Goal: Information Seeking & Learning: Learn about a topic

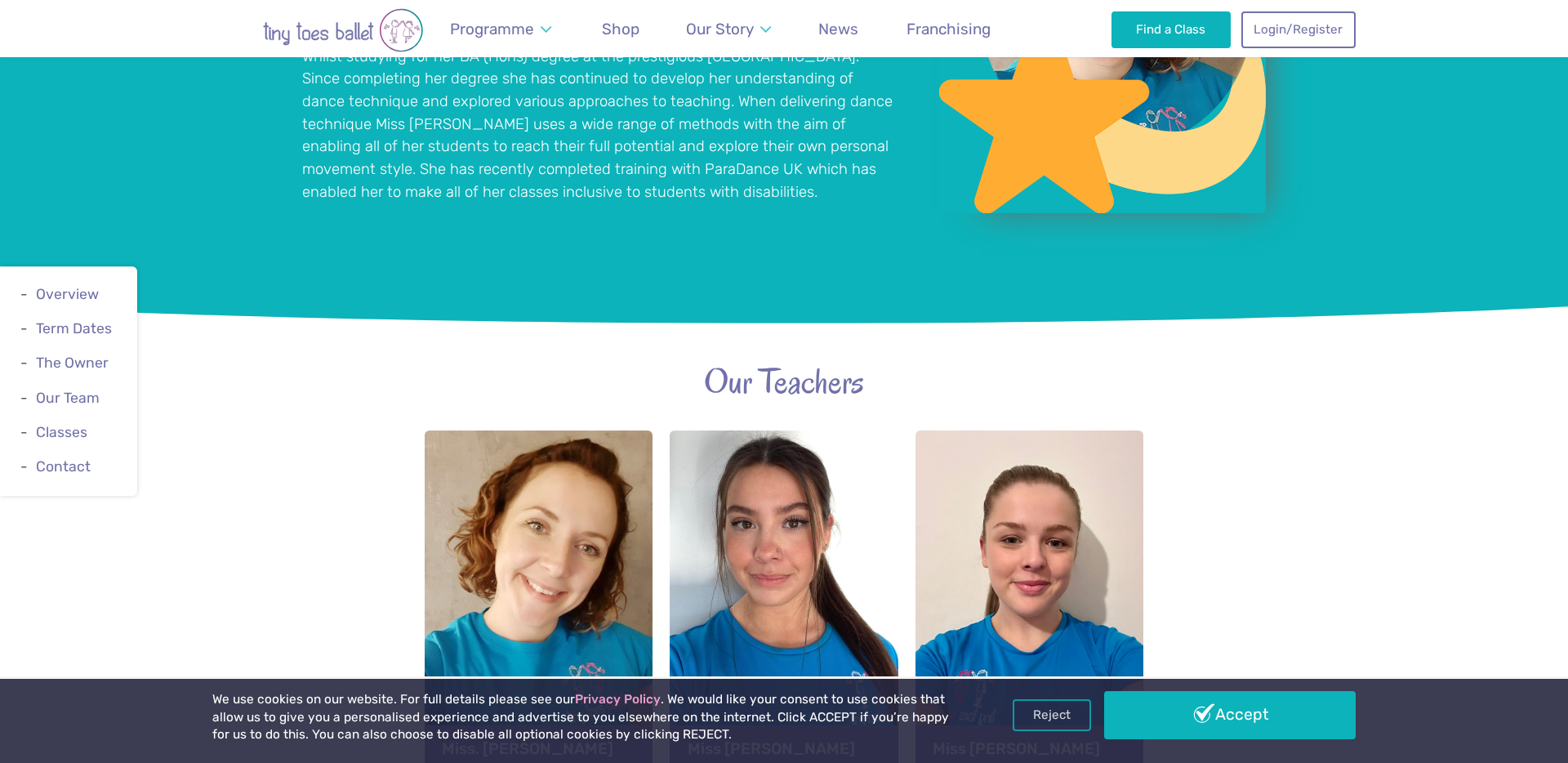
scroll to position [1547, 0]
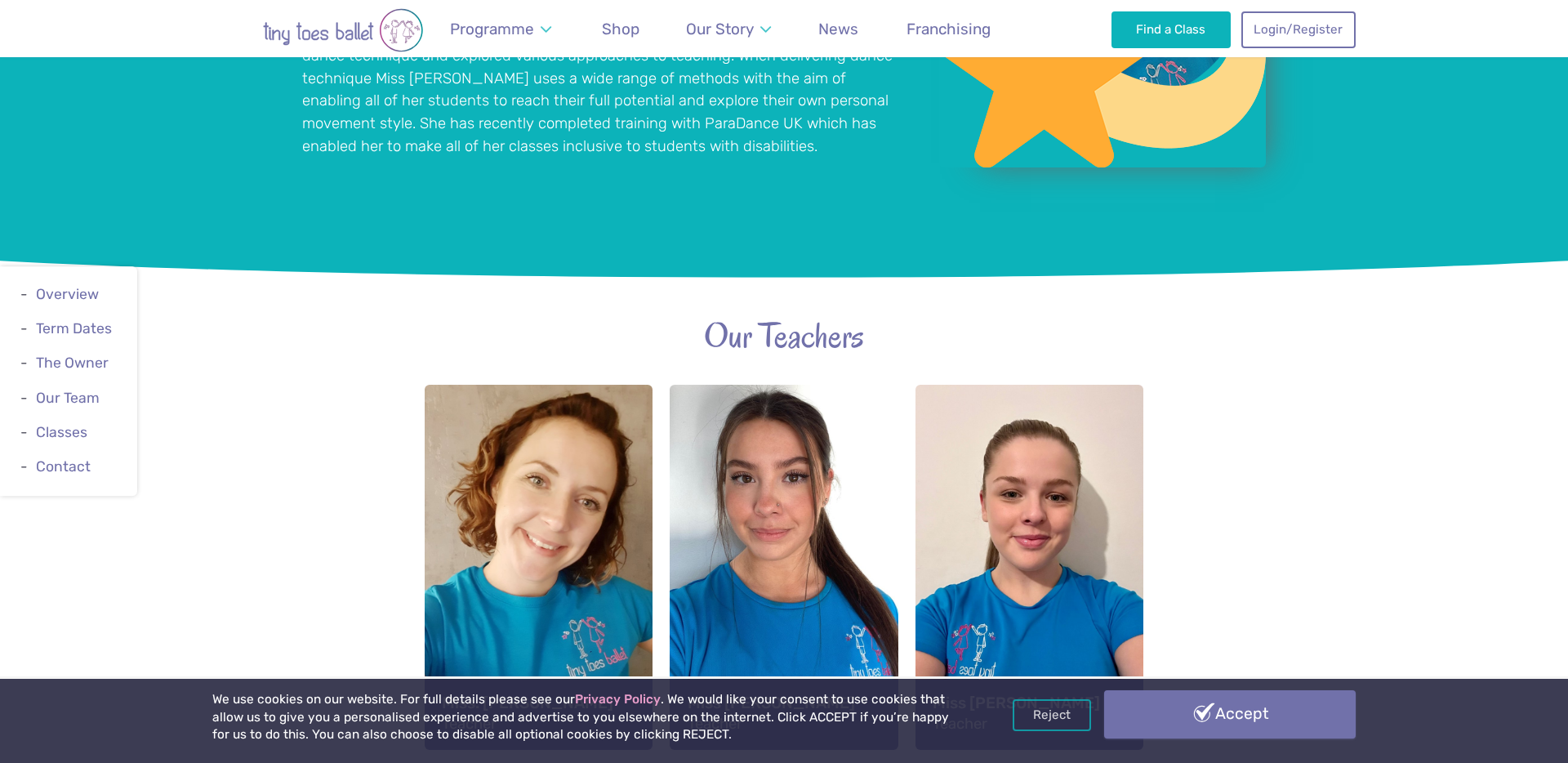
click at [1170, 706] on link "Accept" at bounding box center [1230, 714] width 252 height 48
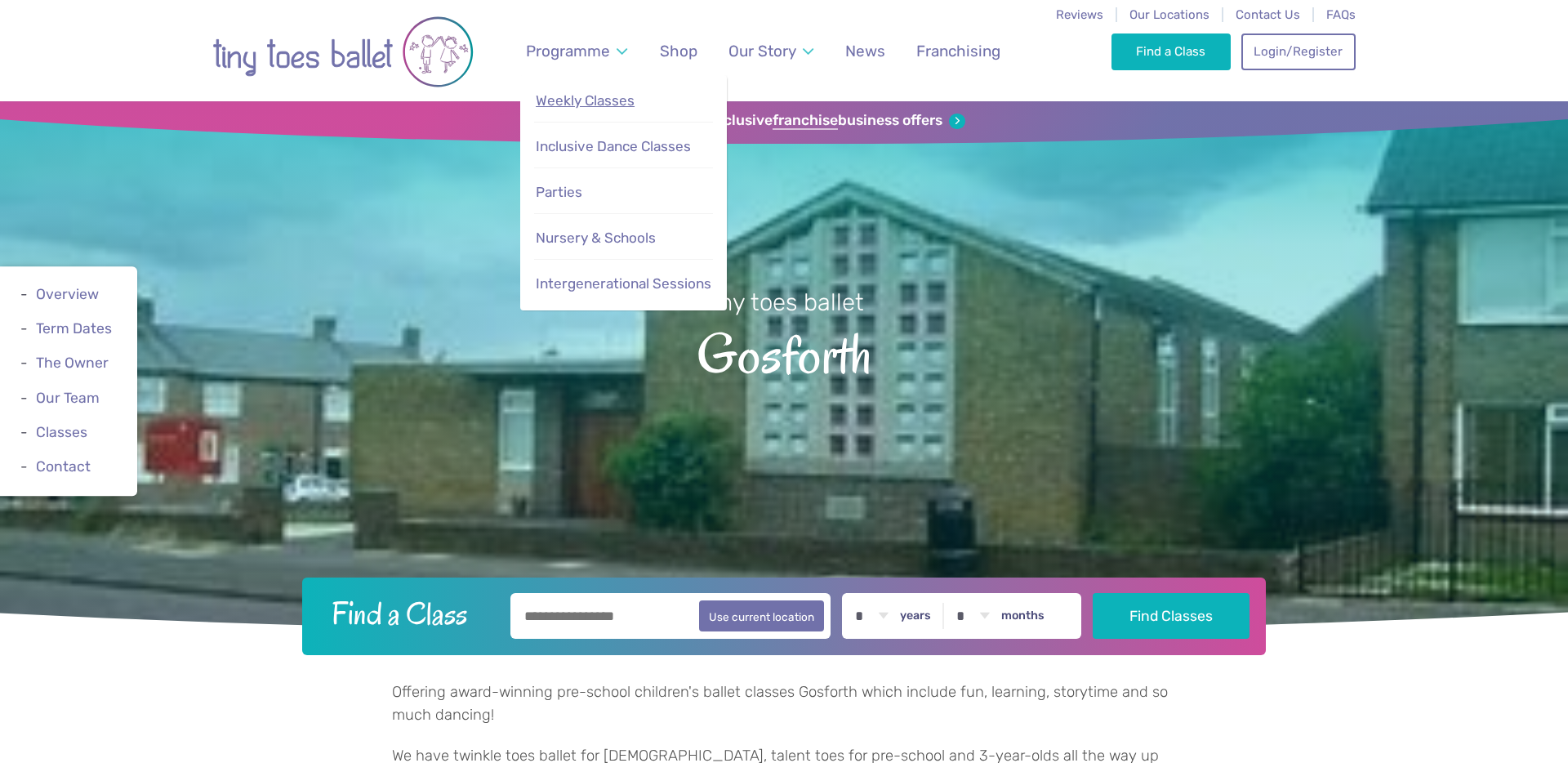
click at [621, 103] on span "Weekly Classes" at bounding box center [585, 100] width 98 height 16
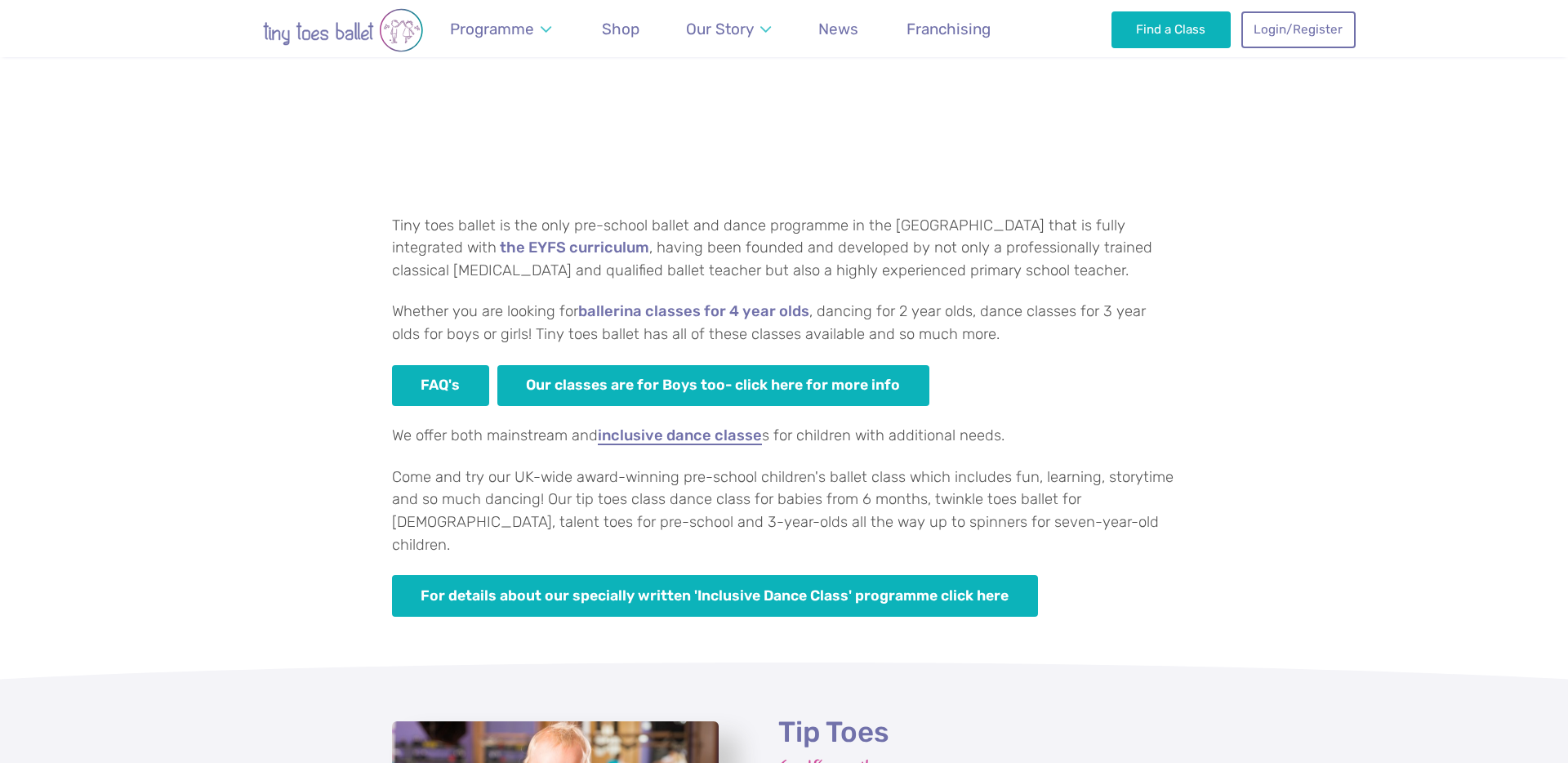
scroll to position [922, 0]
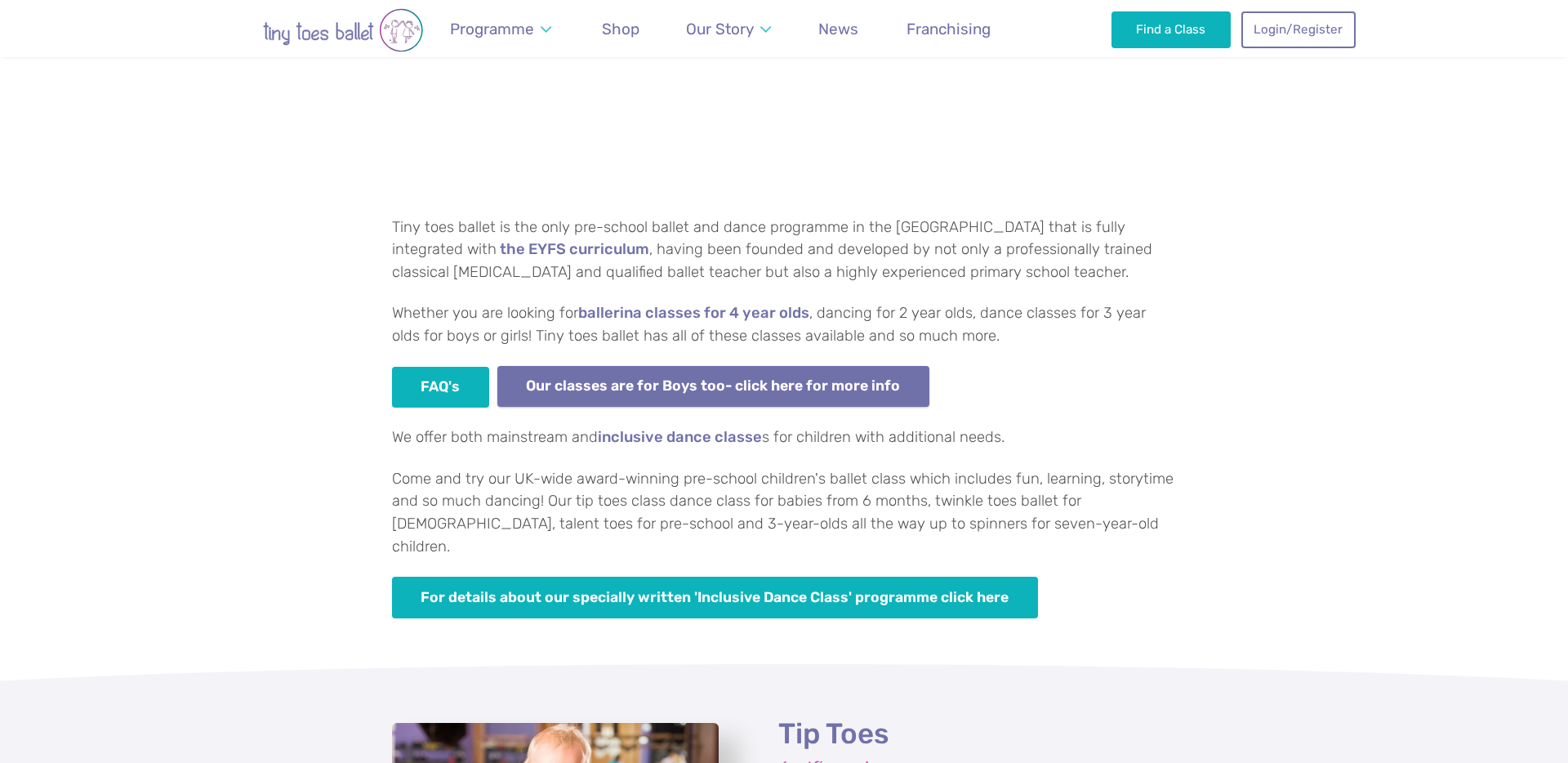
click at [692, 401] on link "Our classes are for Boys too- click here for more info" at bounding box center [713, 386] width 432 height 42
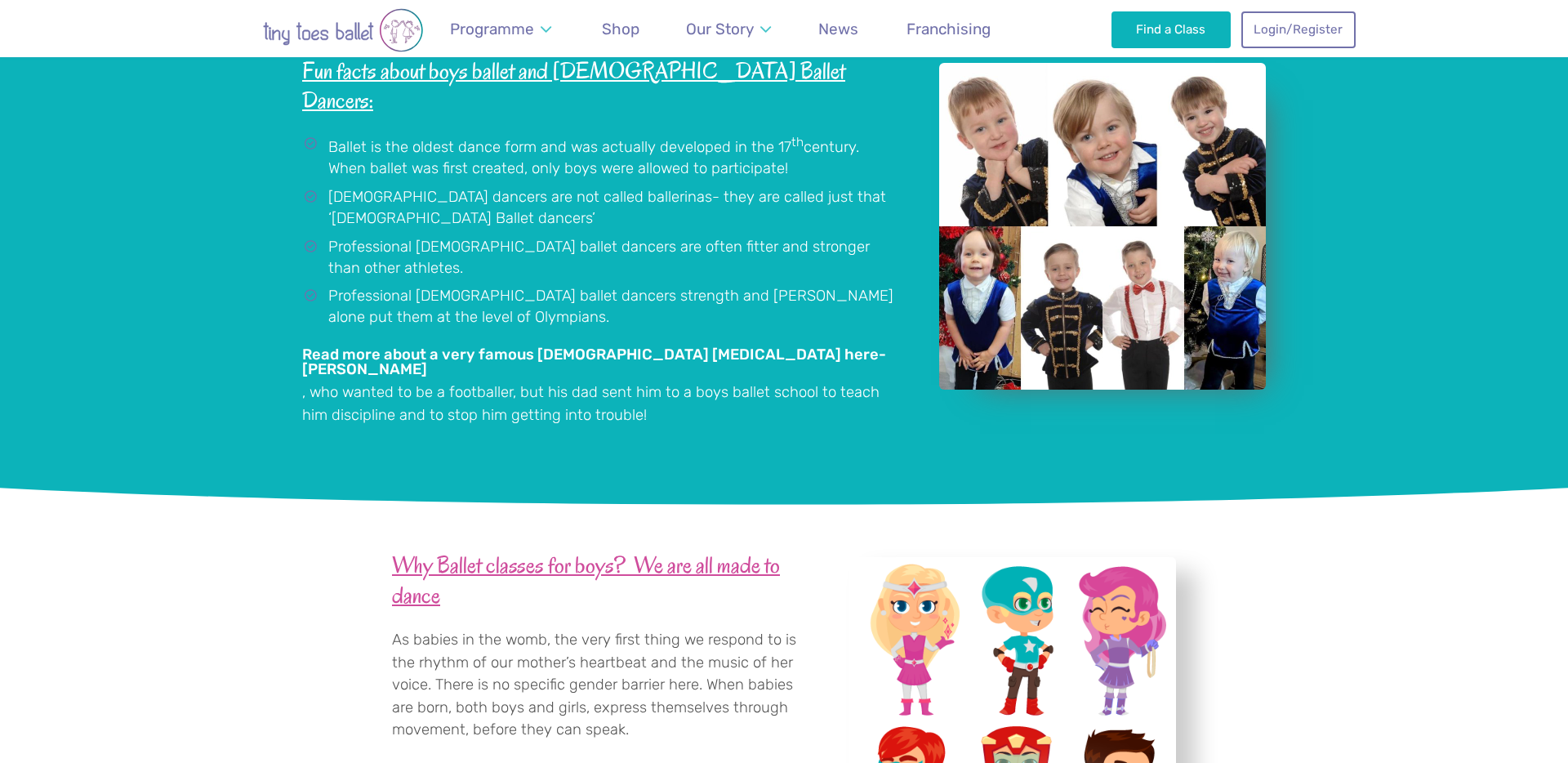
scroll to position [1946, 0]
